Goal: Task Accomplishment & Management: Complete application form

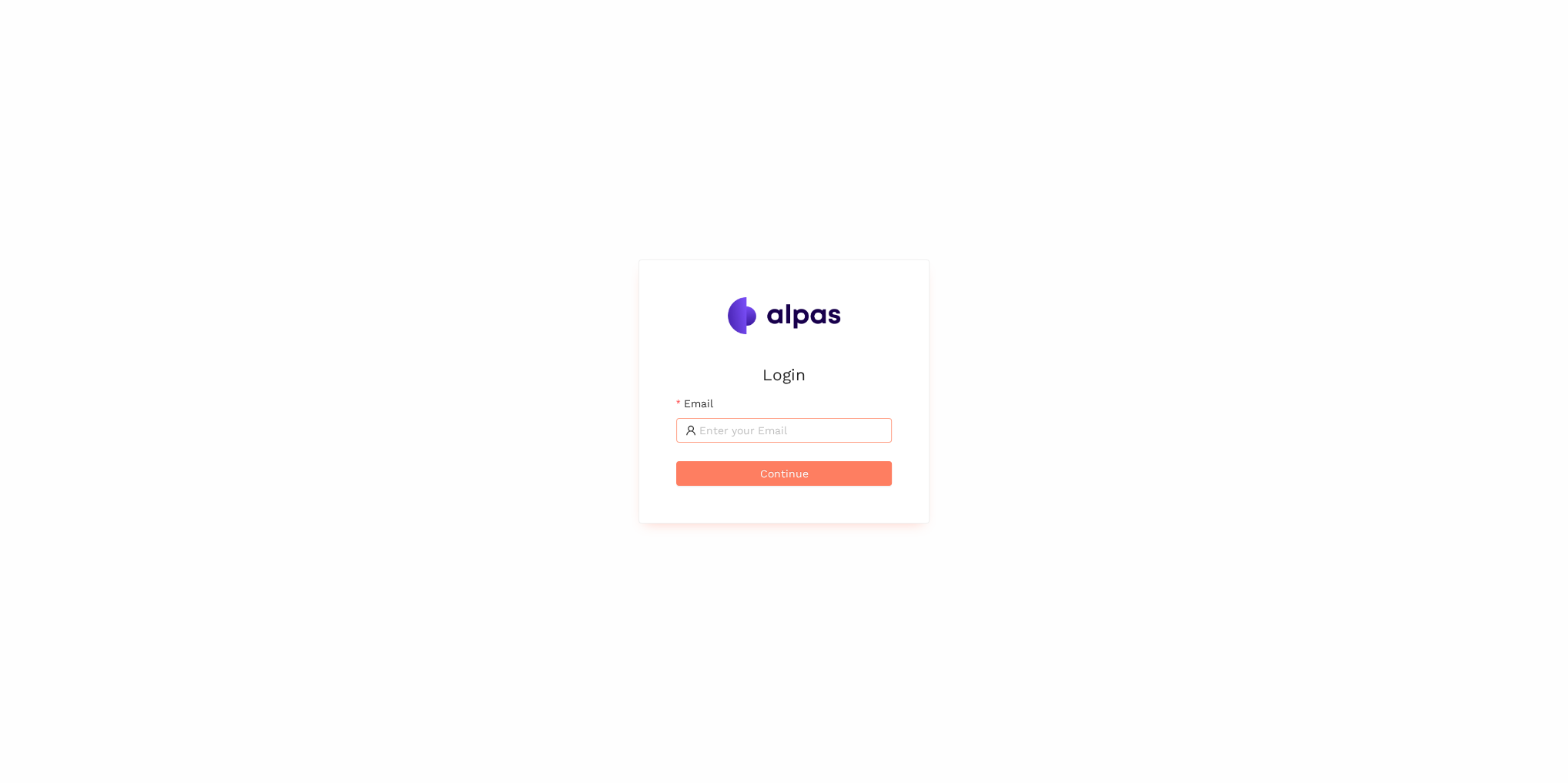
click at [776, 435] on input "Email" at bounding box center [790, 430] width 183 height 17
type input "[EMAIL_ADDRESS][PERSON_NAME]"
click at [802, 475] on span "Continue" at bounding box center [784, 474] width 48 height 17
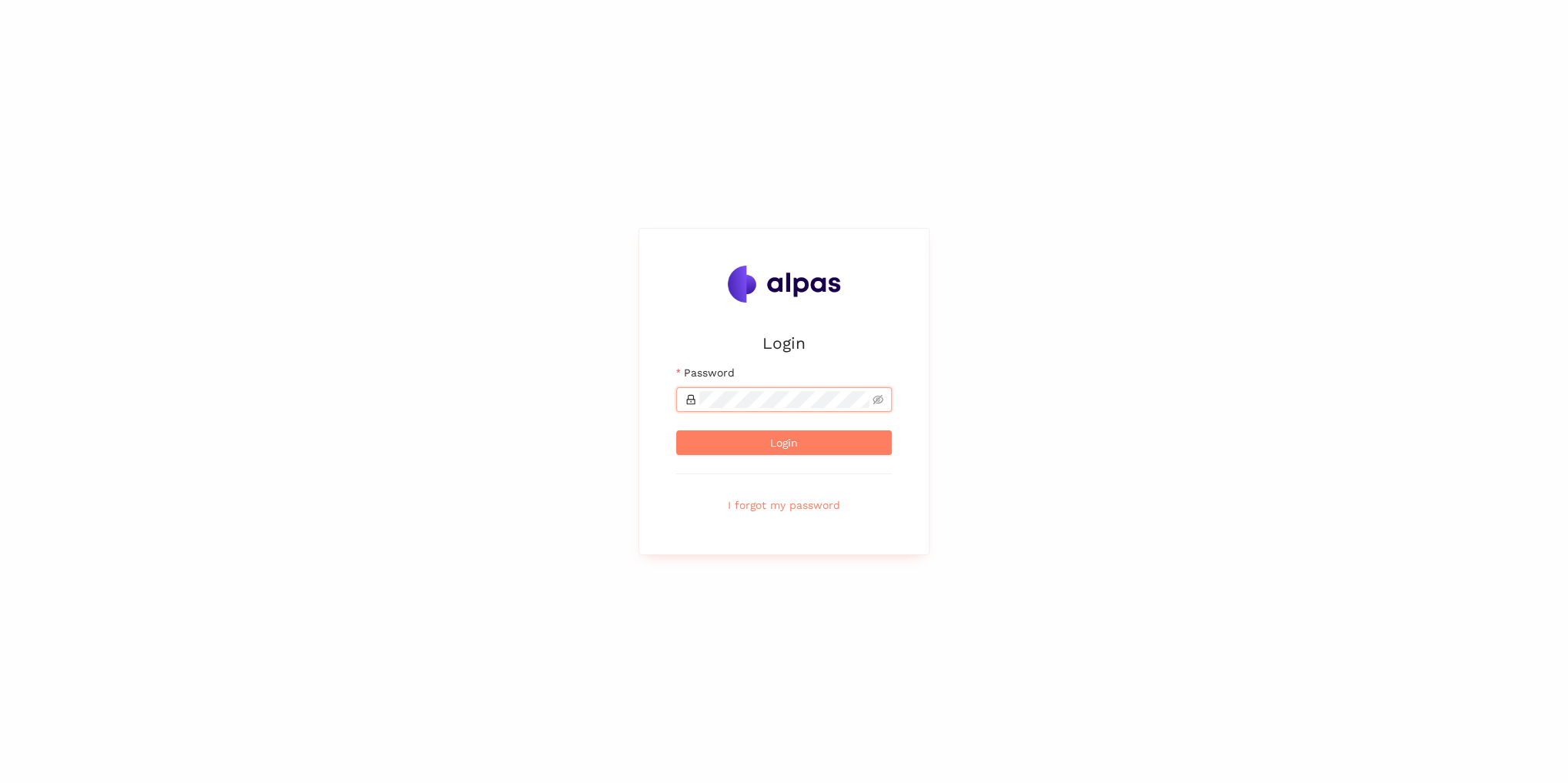
click at [0, 782] on com-1password-button at bounding box center [0, 783] width 0 height 0
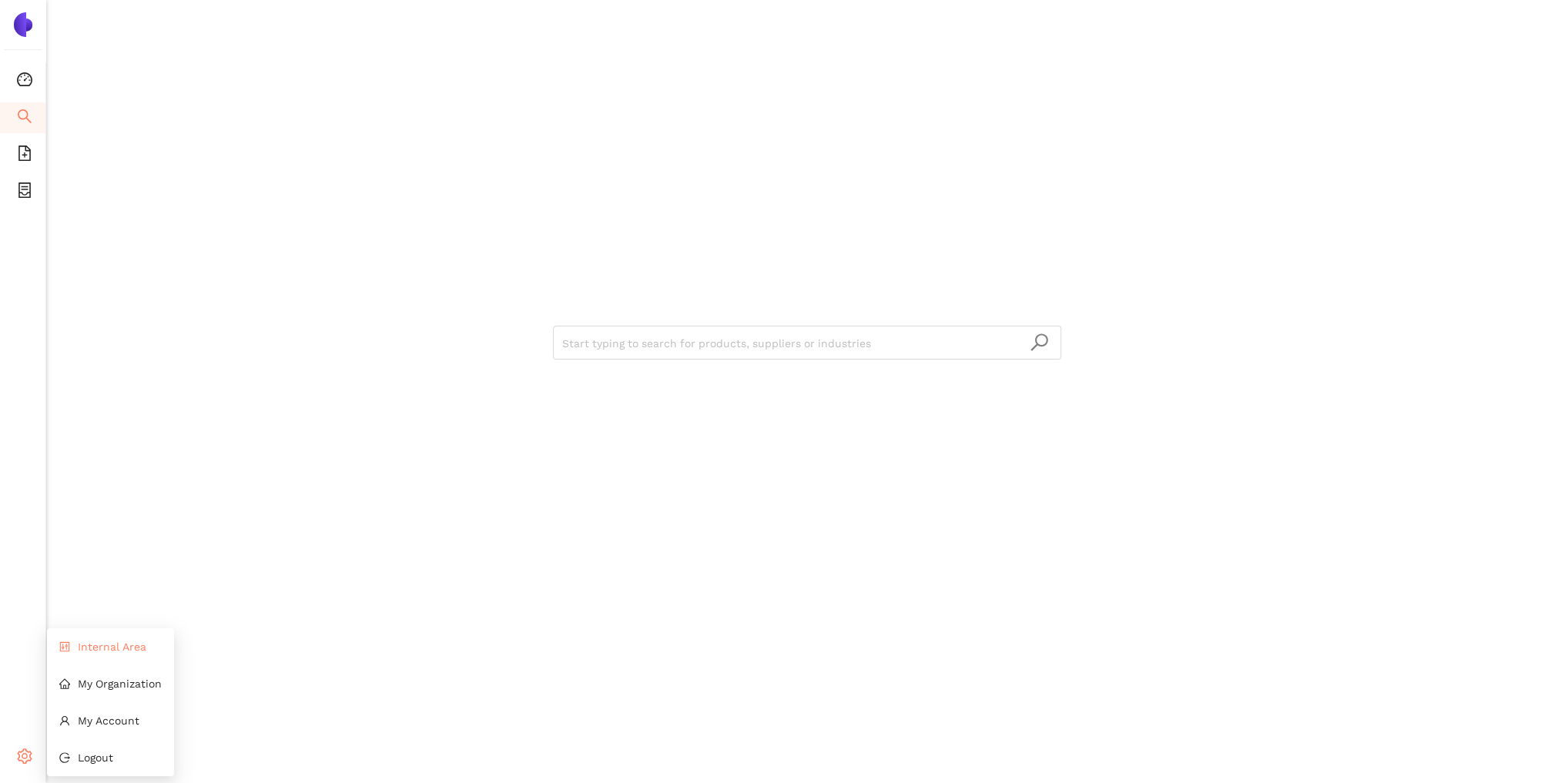
click at [120, 645] on span "Internal Area" at bounding box center [111, 646] width 68 height 12
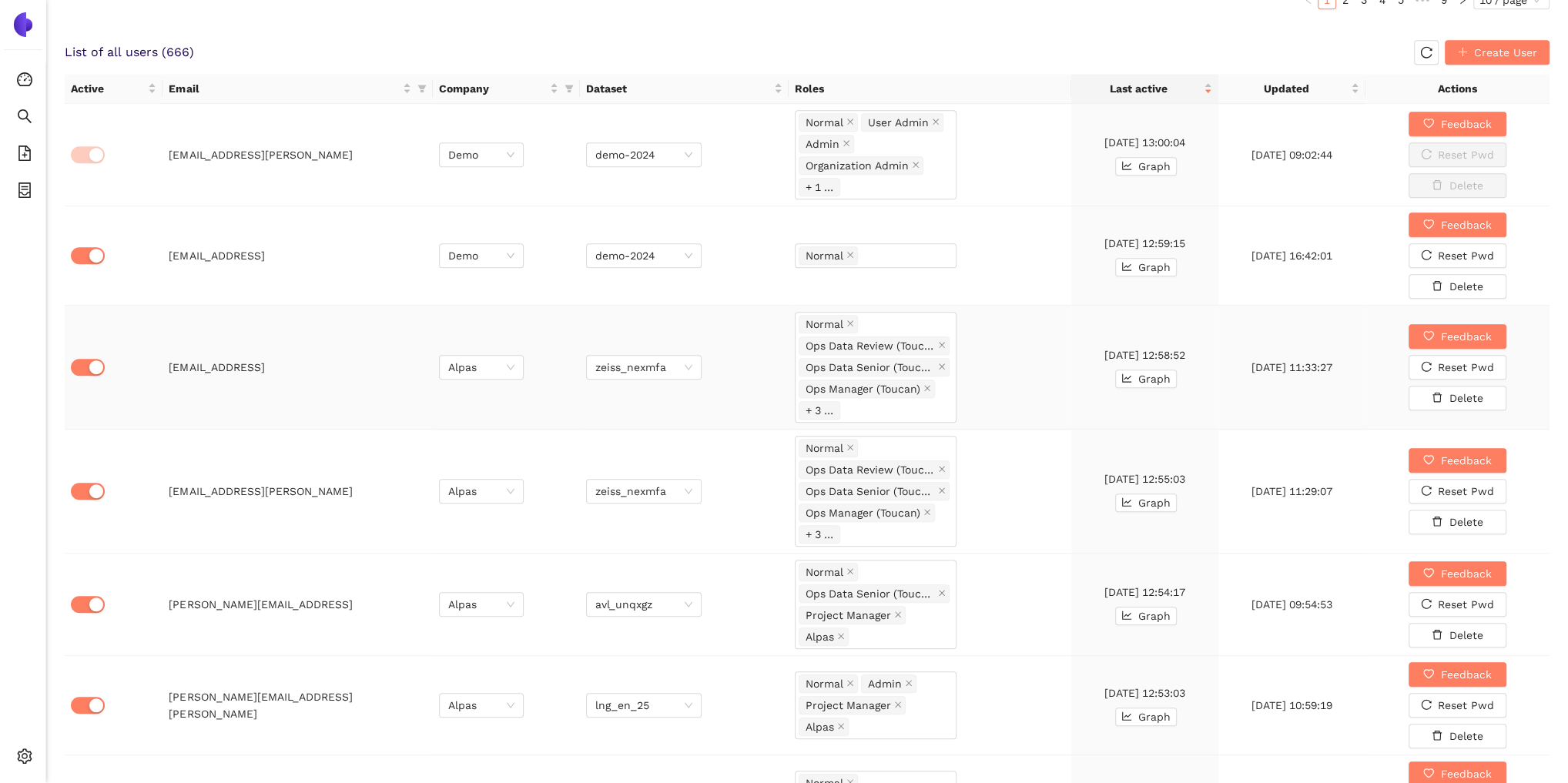
scroll to position [924, 0]
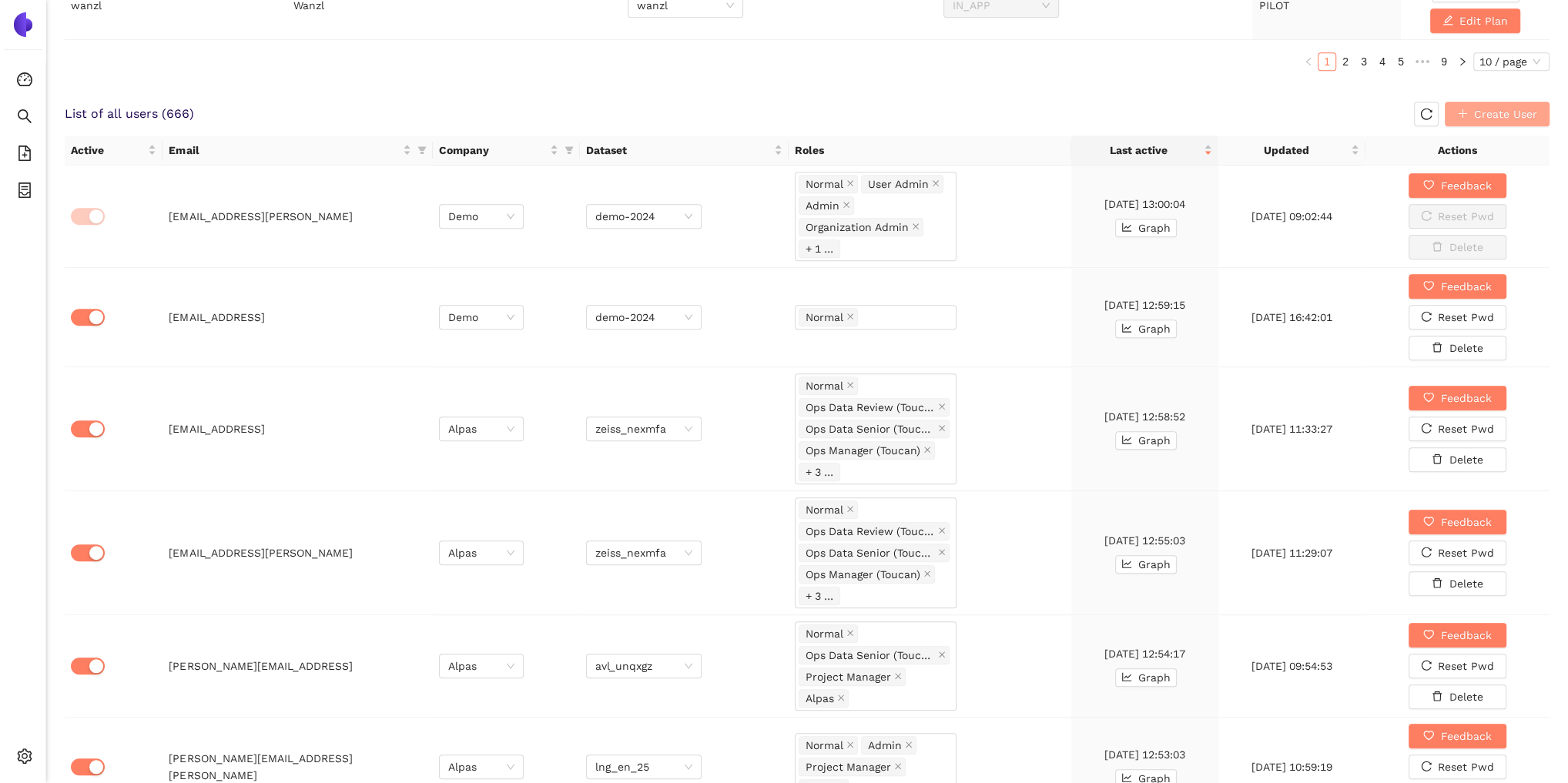
click at [1515, 109] on span "Create User" at bounding box center [1505, 114] width 63 height 17
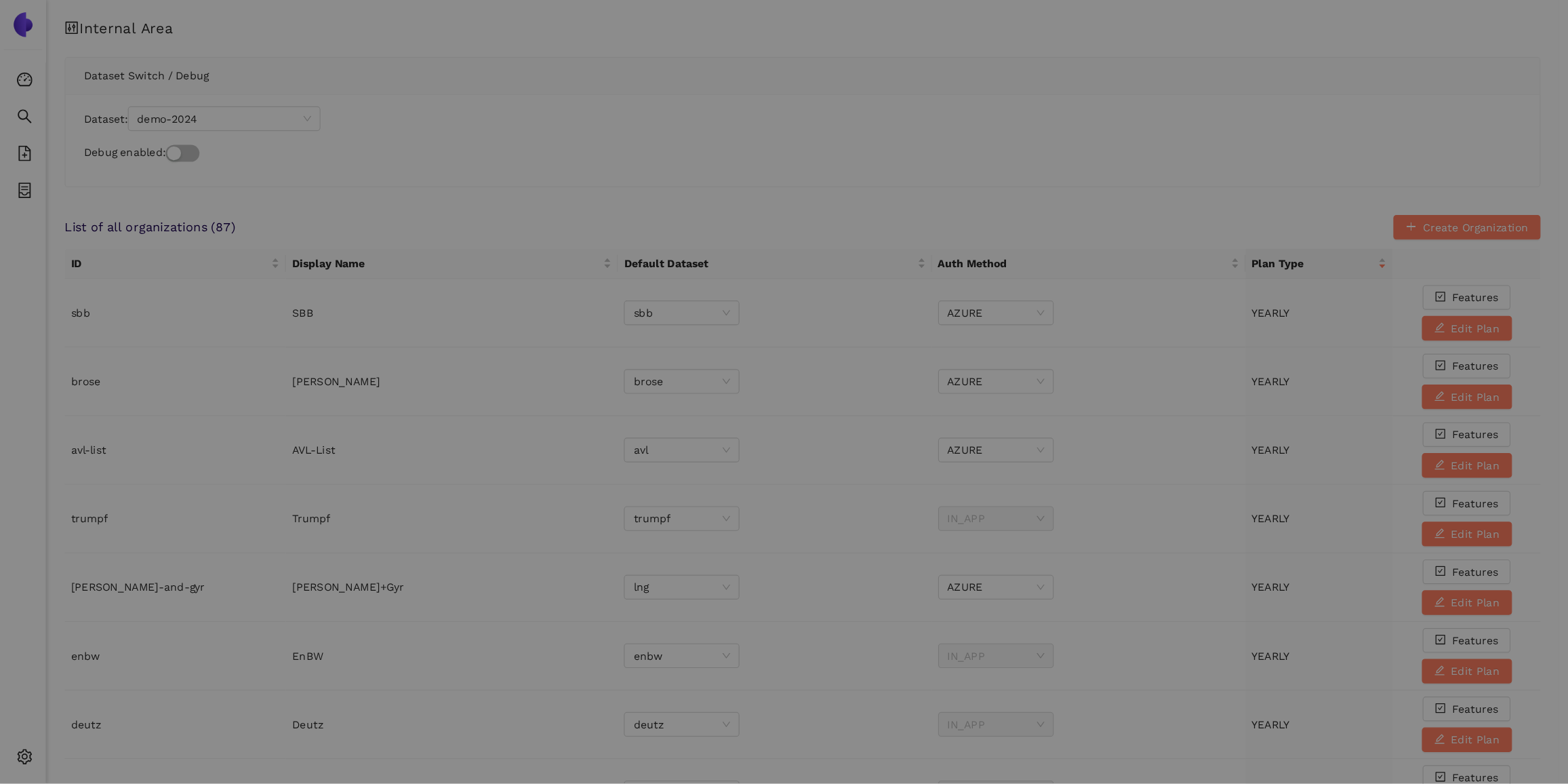
scroll to position [0, 0]
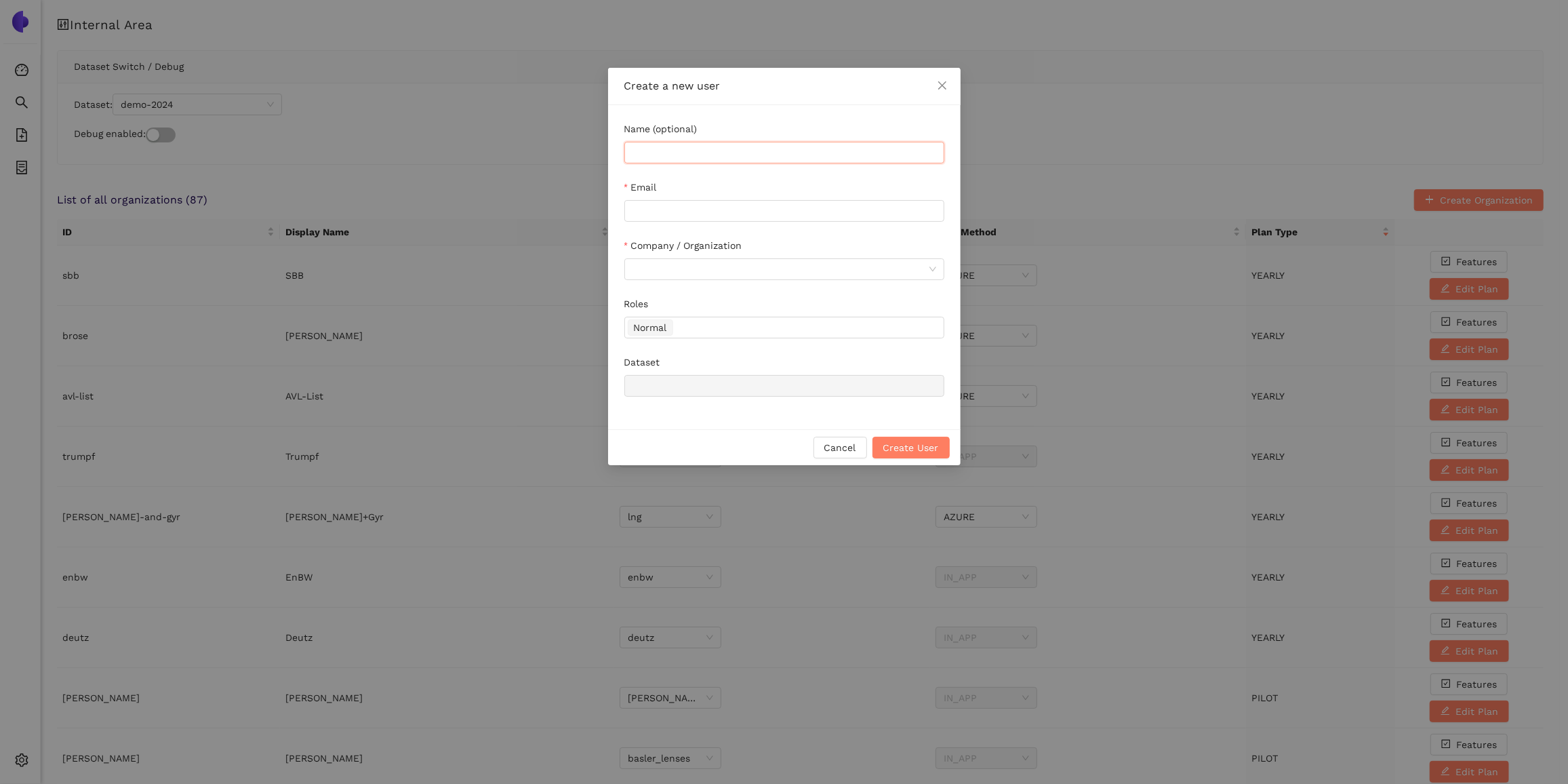
click at [886, 158] on input "Name (optional)" at bounding box center [784, 152] width 320 height 22
click at [834, 203] on input "Email" at bounding box center [784, 211] width 320 height 22
paste input "[EMAIL_ADDRESS][DOMAIN_NAME]"
type input "[EMAIL_ADDRESS][DOMAIN_NAME]"
click at [824, 184] on div "Email" at bounding box center [784, 190] width 320 height 20
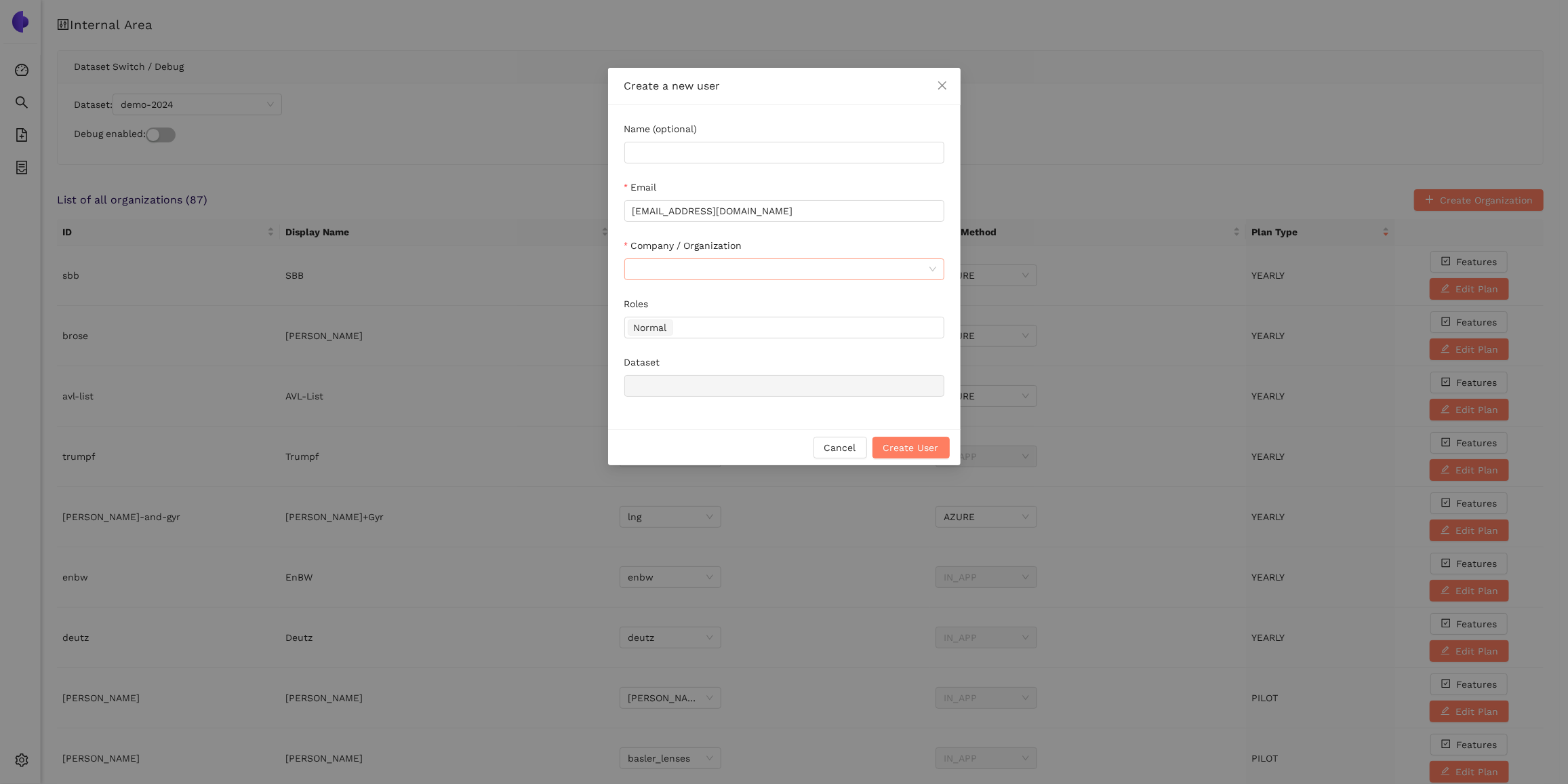
click at [789, 275] on input "Company / Organization" at bounding box center [780, 269] width 294 height 20
type input "demo"
click at [788, 293] on div "Demo" at bounding box center [784, 296] width 304 height 15
type input "demo"
click at [913, 441] on span "Create User" at bounding box center [911, 447] width 55 height 15
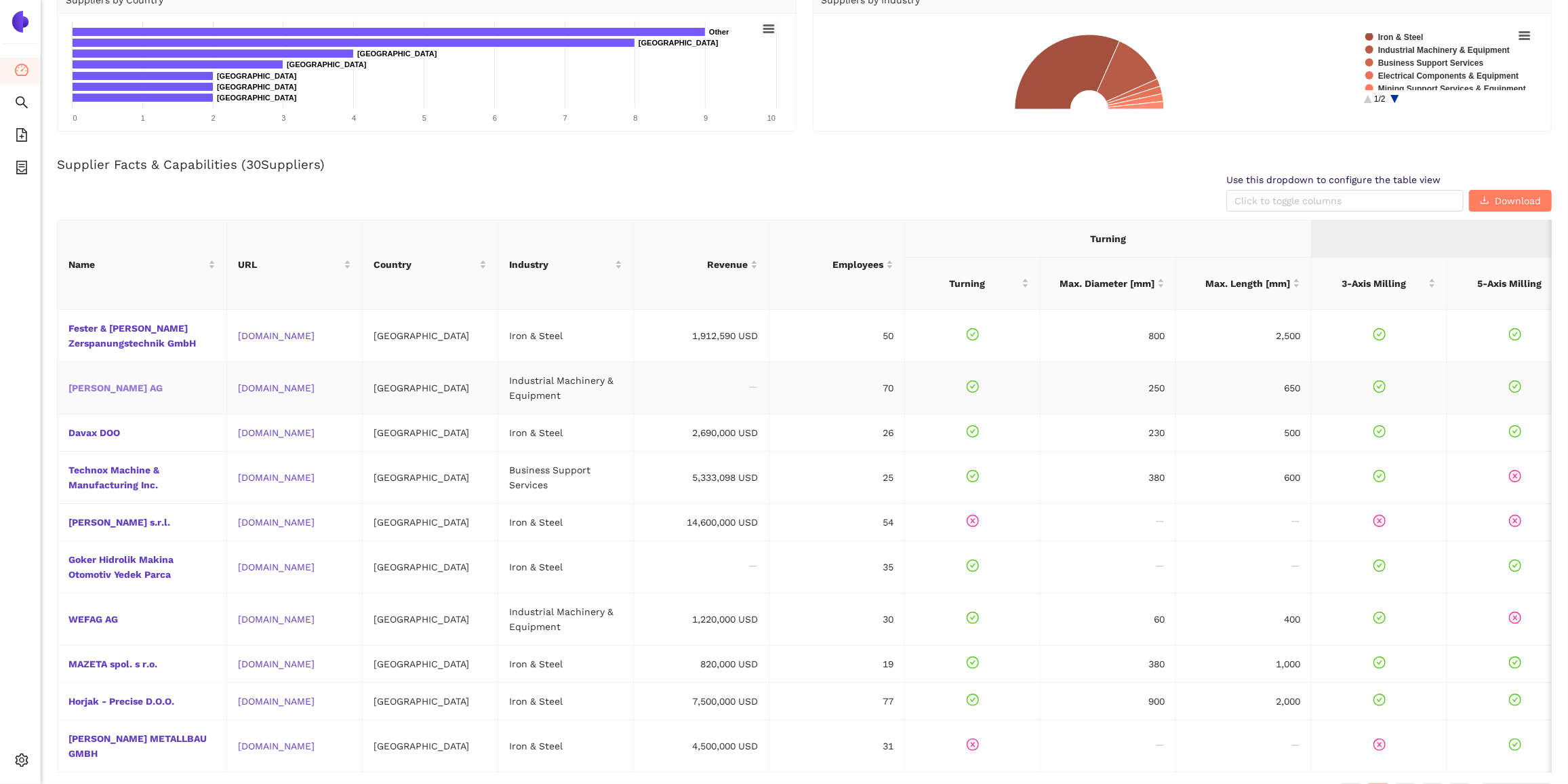
scroll to position [125, 0]
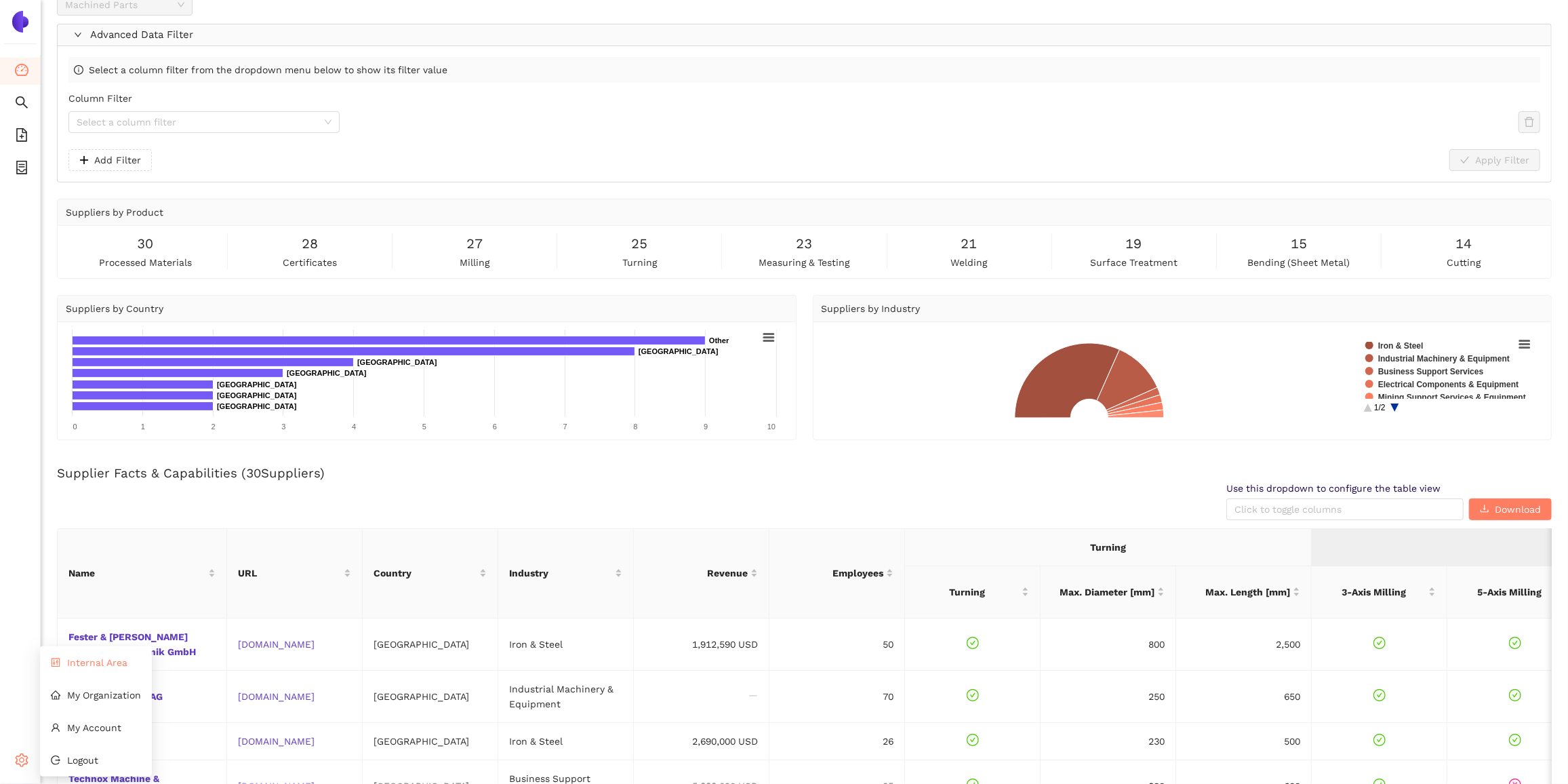
click at [96, 662] on span "Internal Area" at bounding box center [97, 662] width 60 height 10
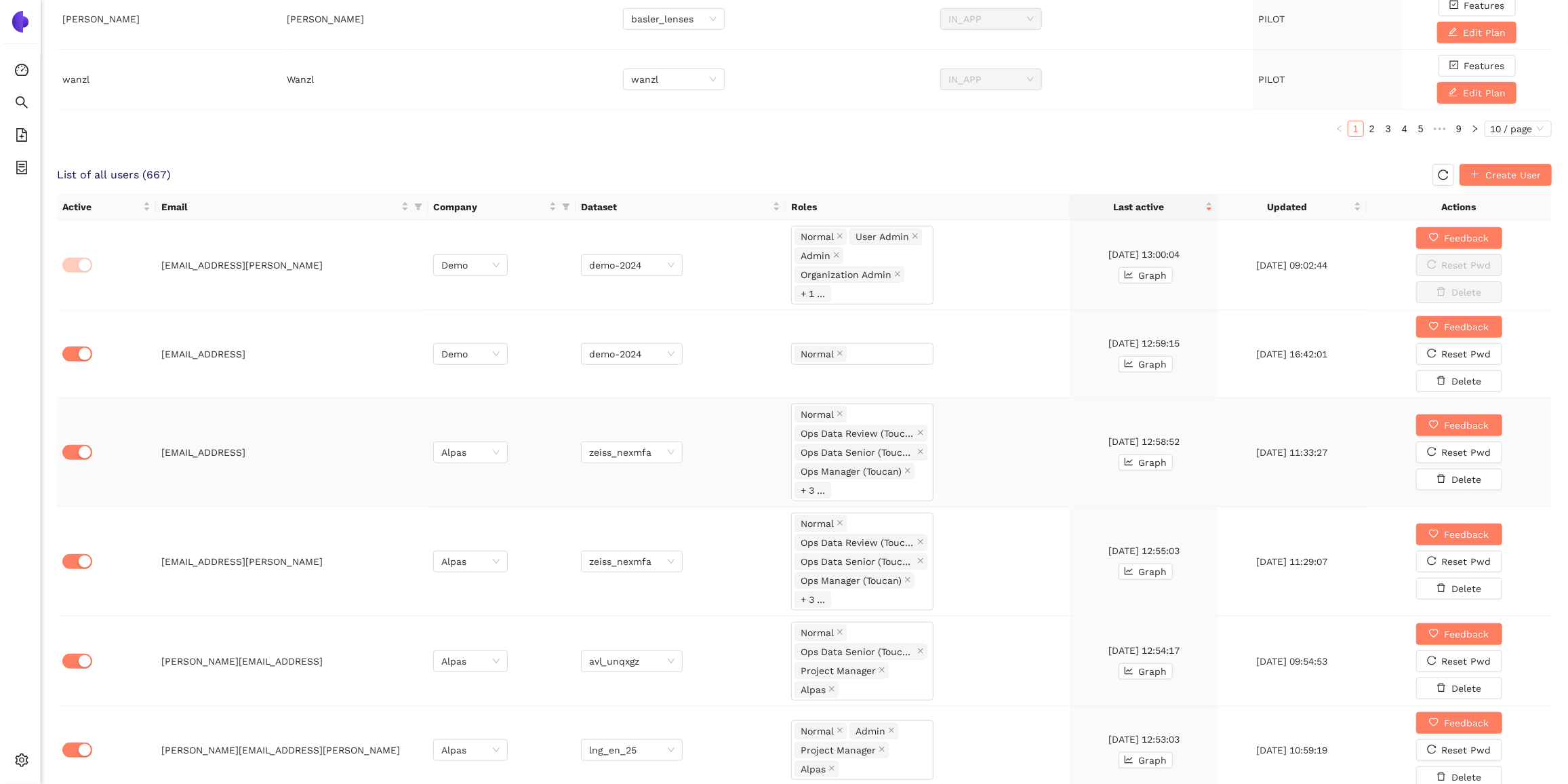
scroll to position [678, 0]
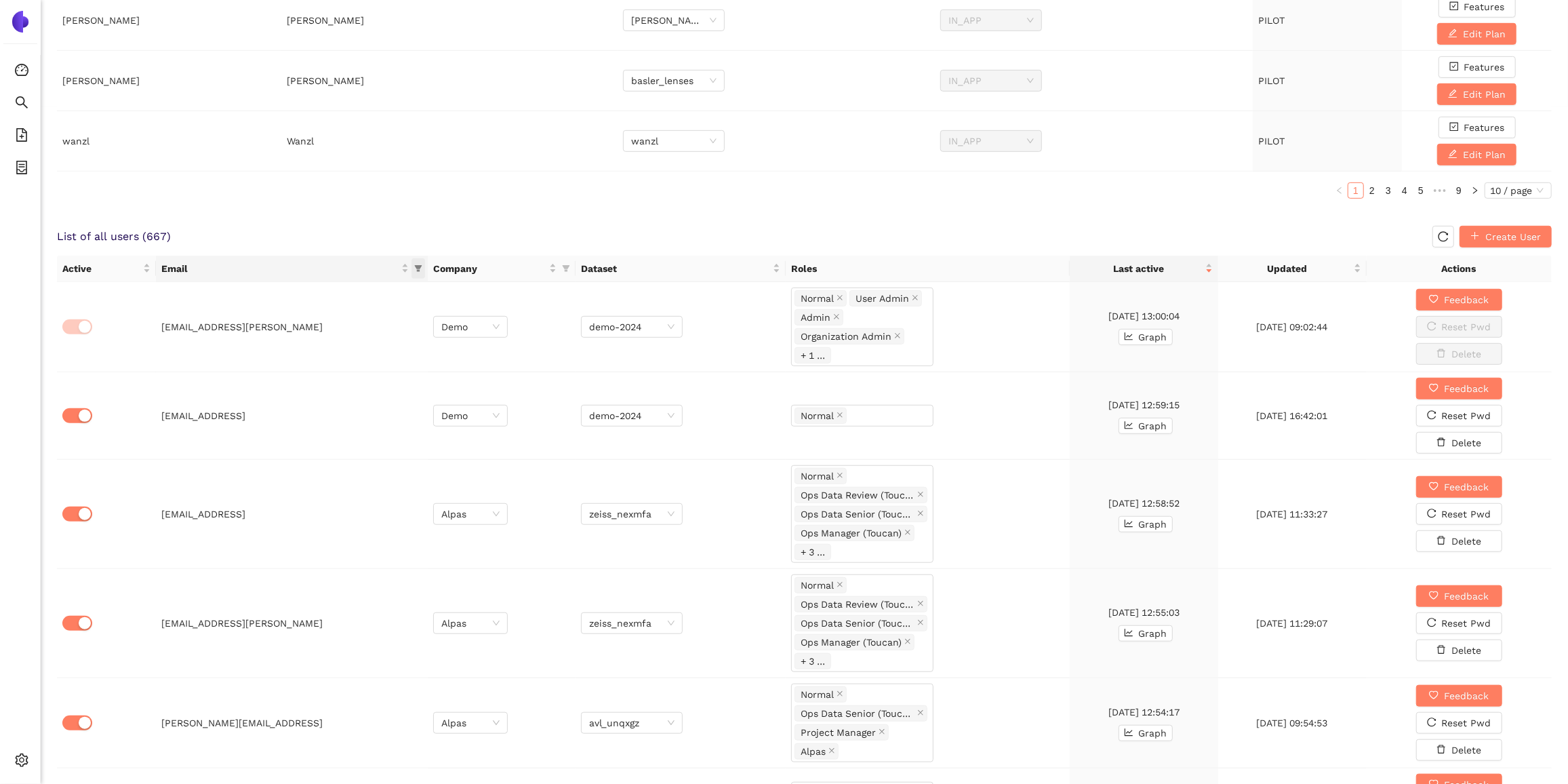
click at [420, 268] on span "this column's title is Email,this column is sortable" at bounding box center [418, 268] width 14 height 20
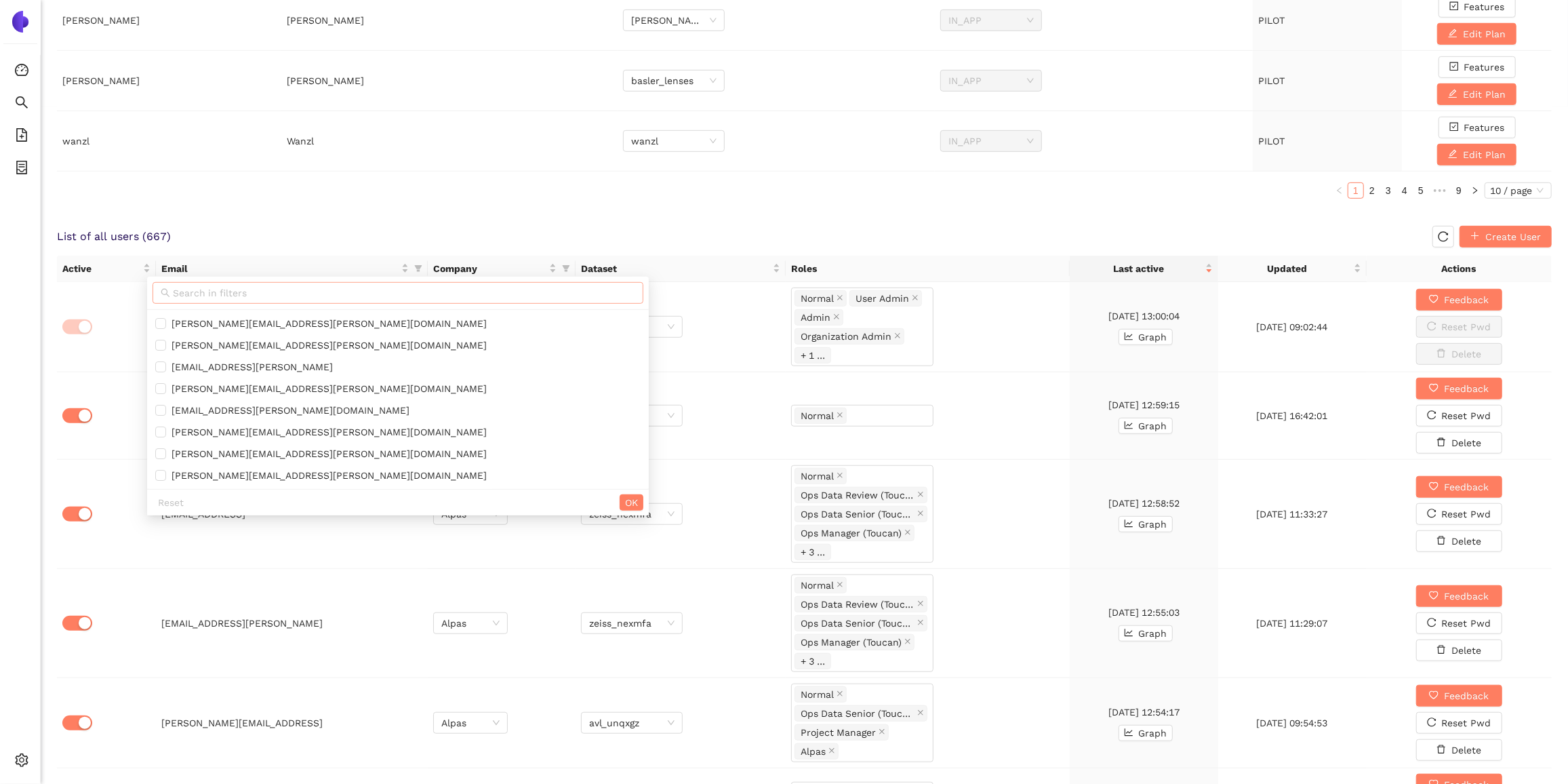
click at [357, 289] on input "text" at bounding box center [403, 293] width 462 height 15
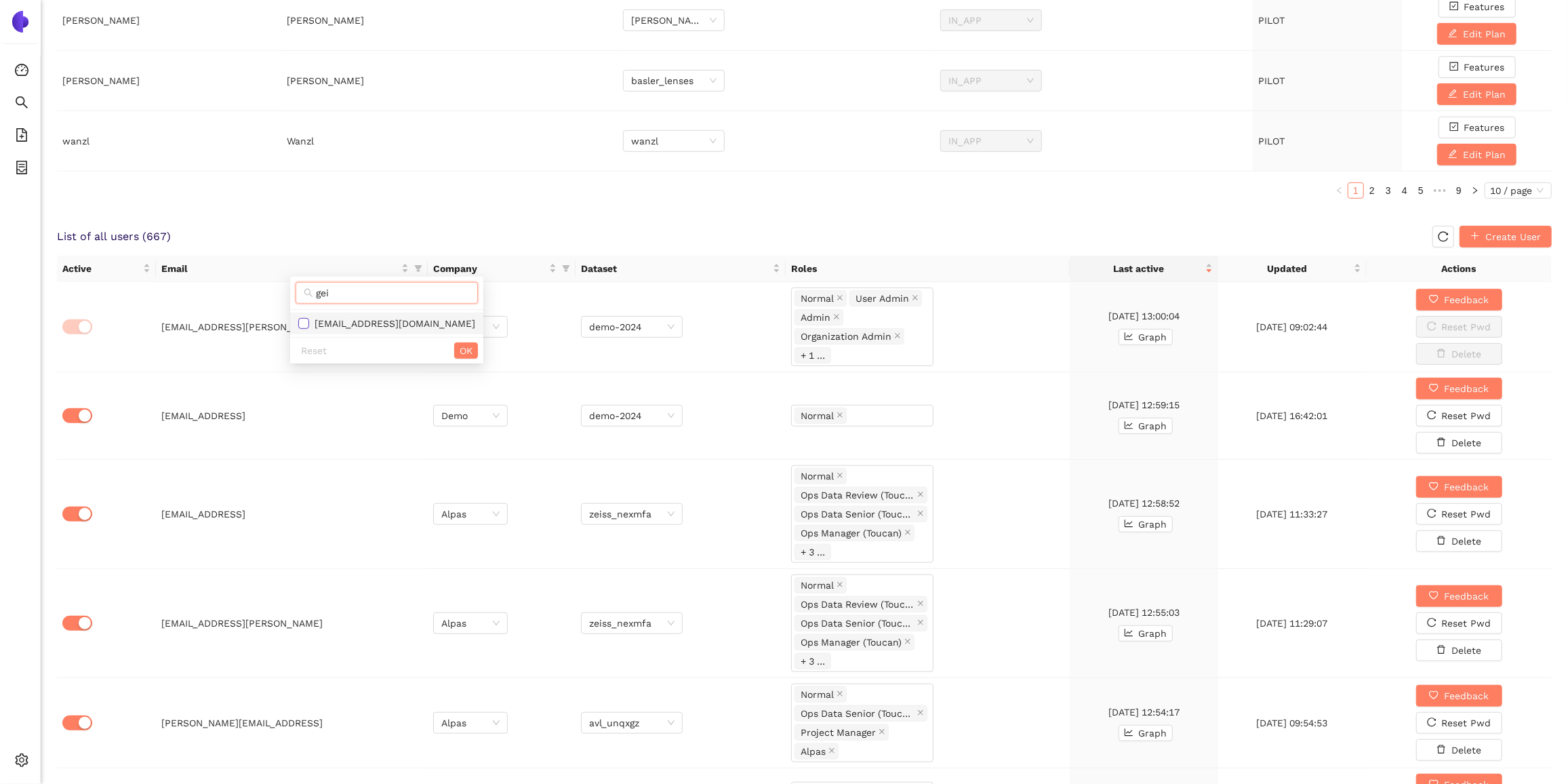
type input "gei"
click at [302, 322] on input "checkbox" at bounding box center [303, 323] width 10 height 10
checkbox input "true"
click at [460, 347] on span "OK" at bounding box center [466, 351] width 13 height 15
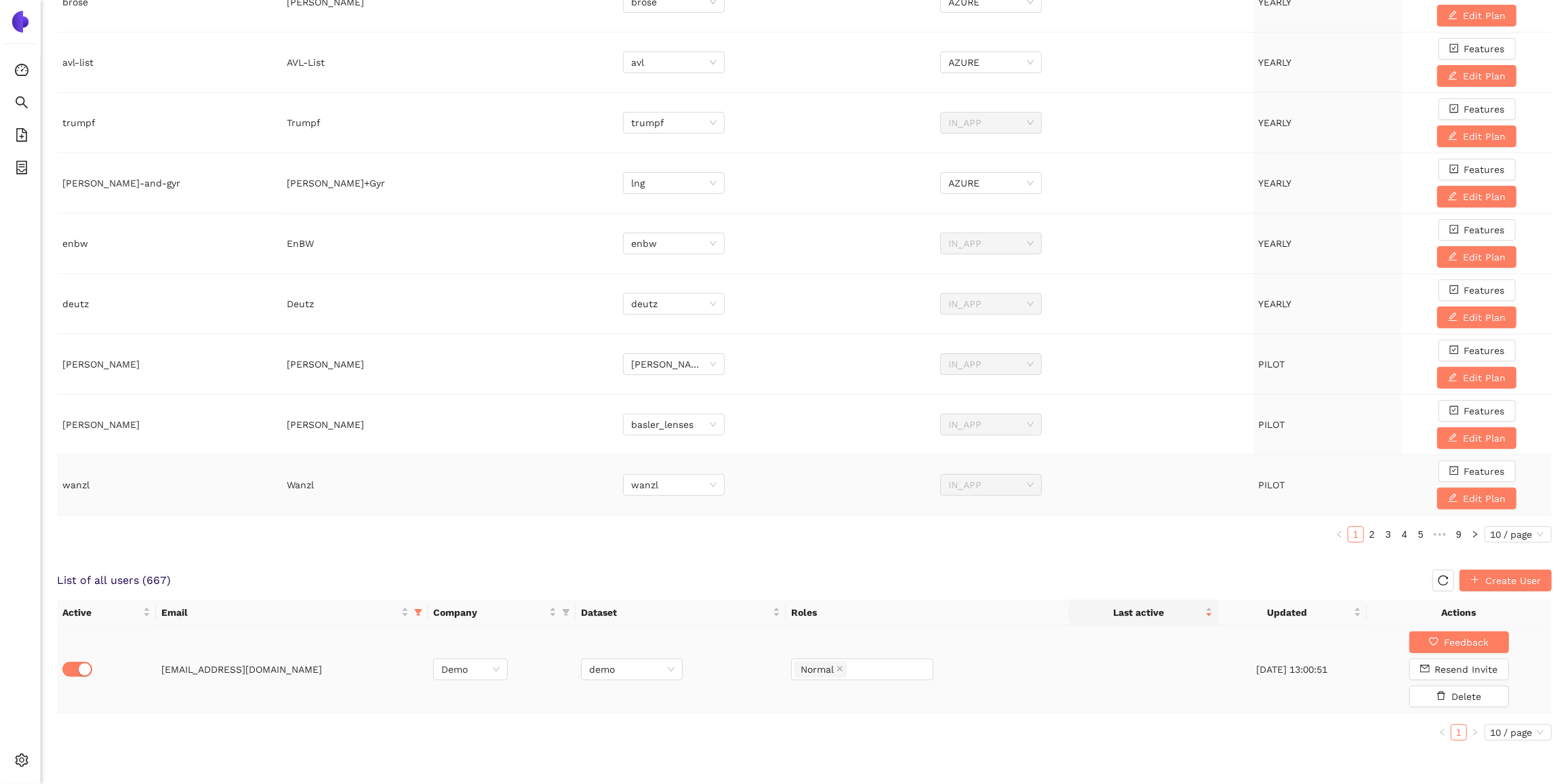
click at [747, 666] on td "demo" at bounding box center [681, 670] width 211 height 88
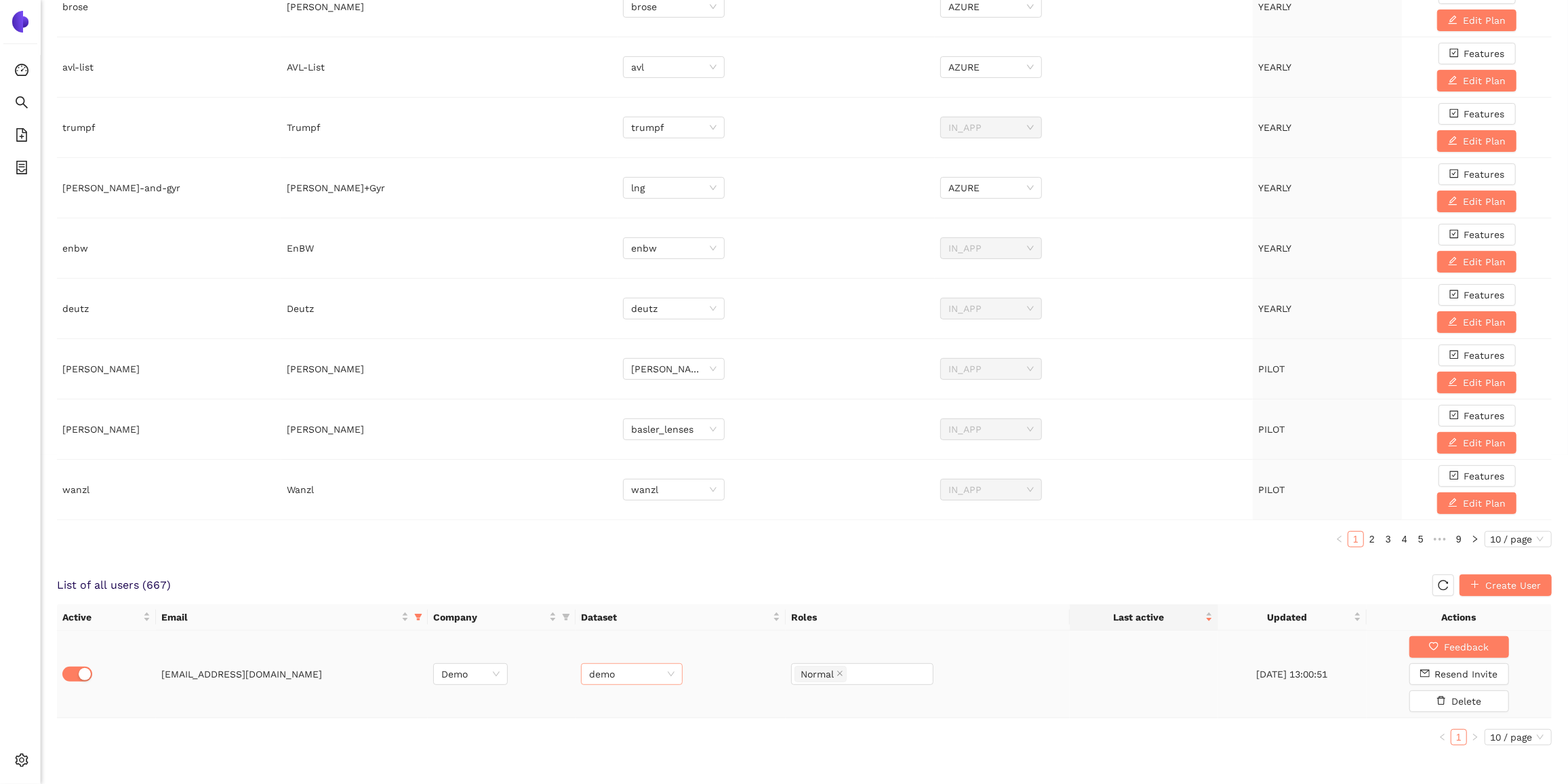
click at [649, 668] on span "demo" at bounding box center [632, 674] width 85 height 20
click at [634, 601] on div "demo-2024" at bounding box center [632, 603] width 85 height 15
